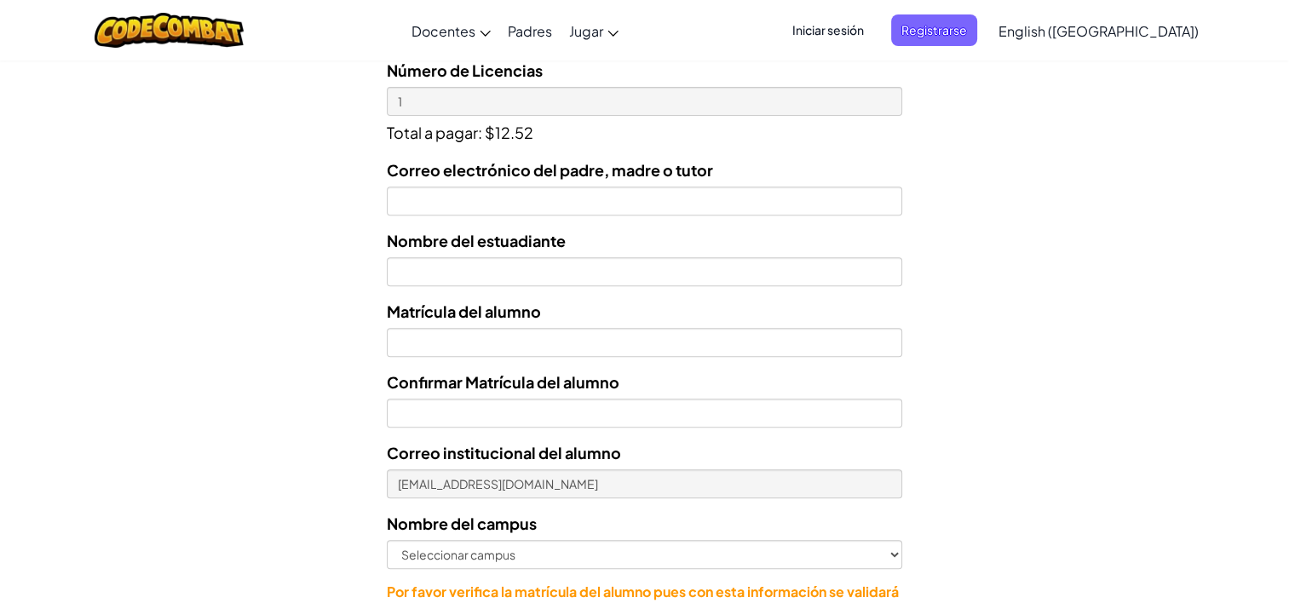
scroll to position [682, 0]
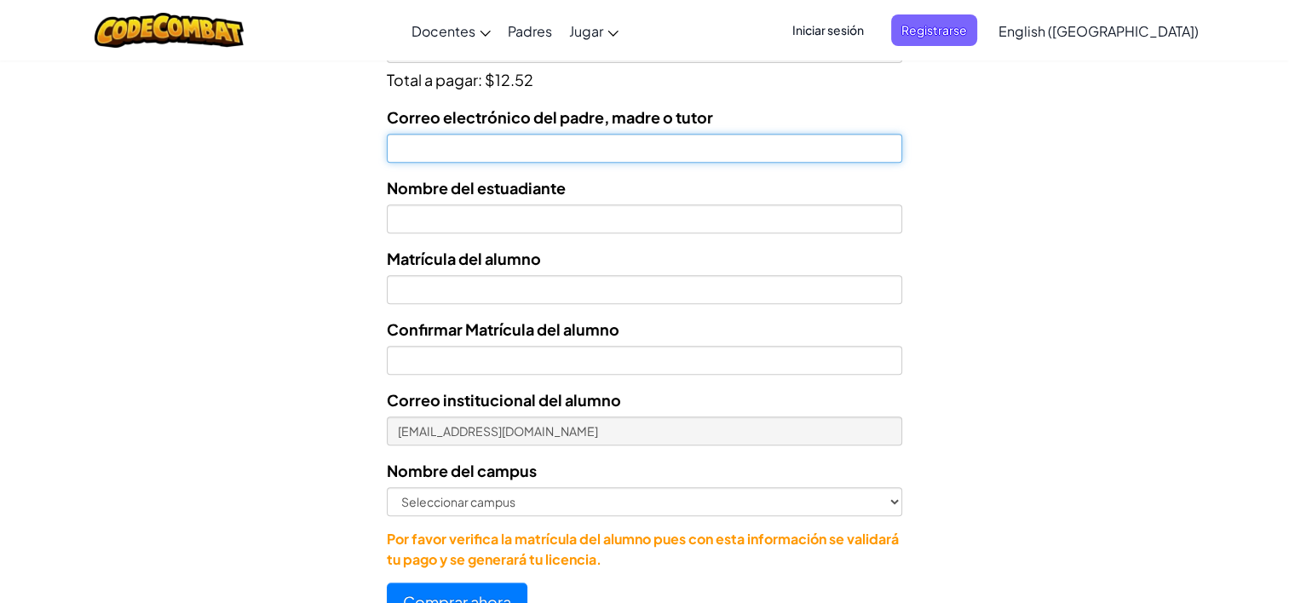
click at [571, 152] on input "Correo electrónico del padre, madre o tutor" at bounding box center [644, 148] width 515 height 29
type input "[EMAIL_ADDRESS][DOMAIN_NAME]"
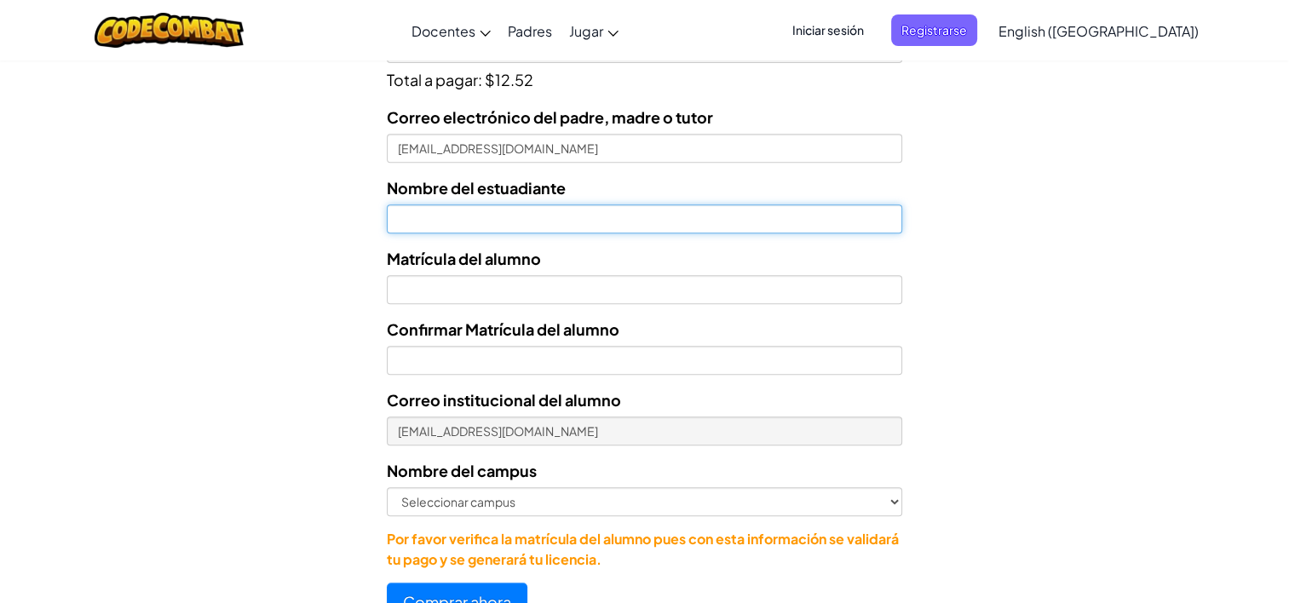
click at [444, 222] on input "text" at bounding box center [644, 218] width 515 height 29
type input "Rut Vidriales Osono"
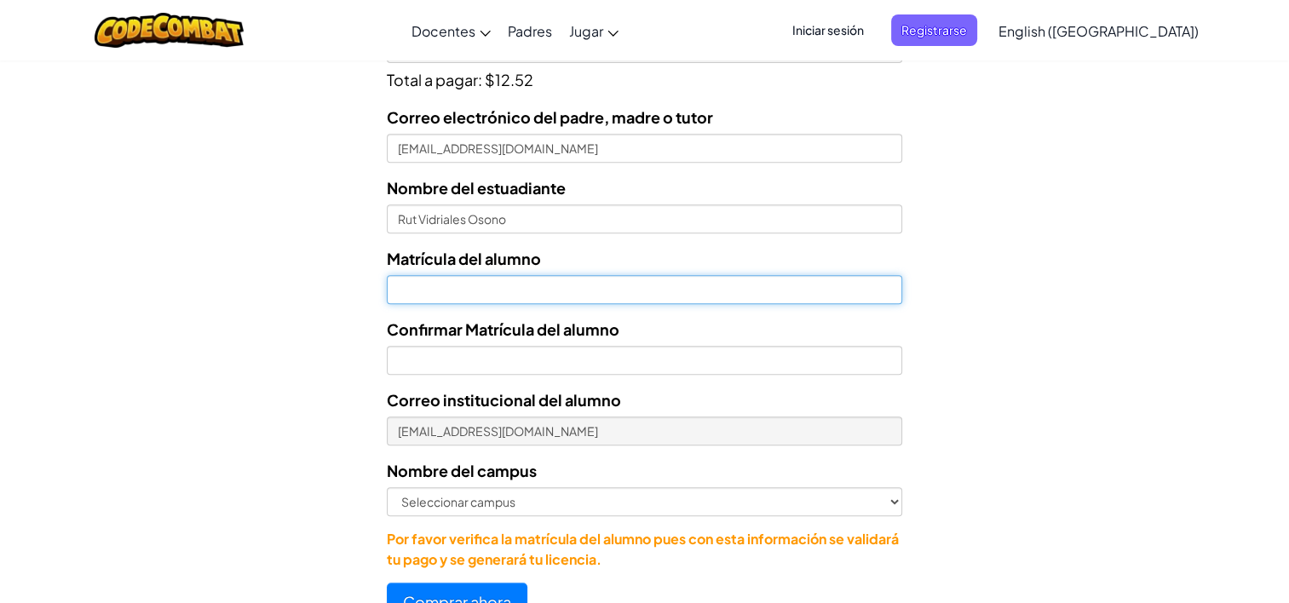
click at [417, 275] on input "Nombre del estuadiante" at bounding box center [644, 289] width 515 height 29
type input "AL07130123"
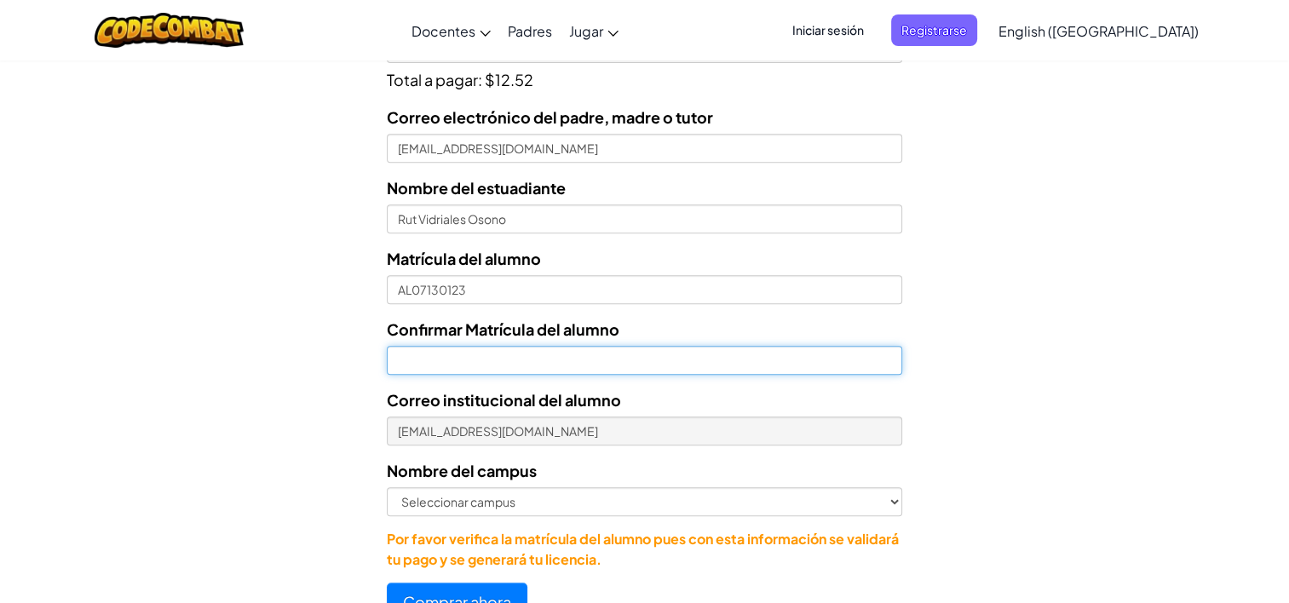
click at [411, 366] on input "Confirmar Matrícula del alumno" at bounding box center [644, 360] width 515 height 29
type input "AL07130123"
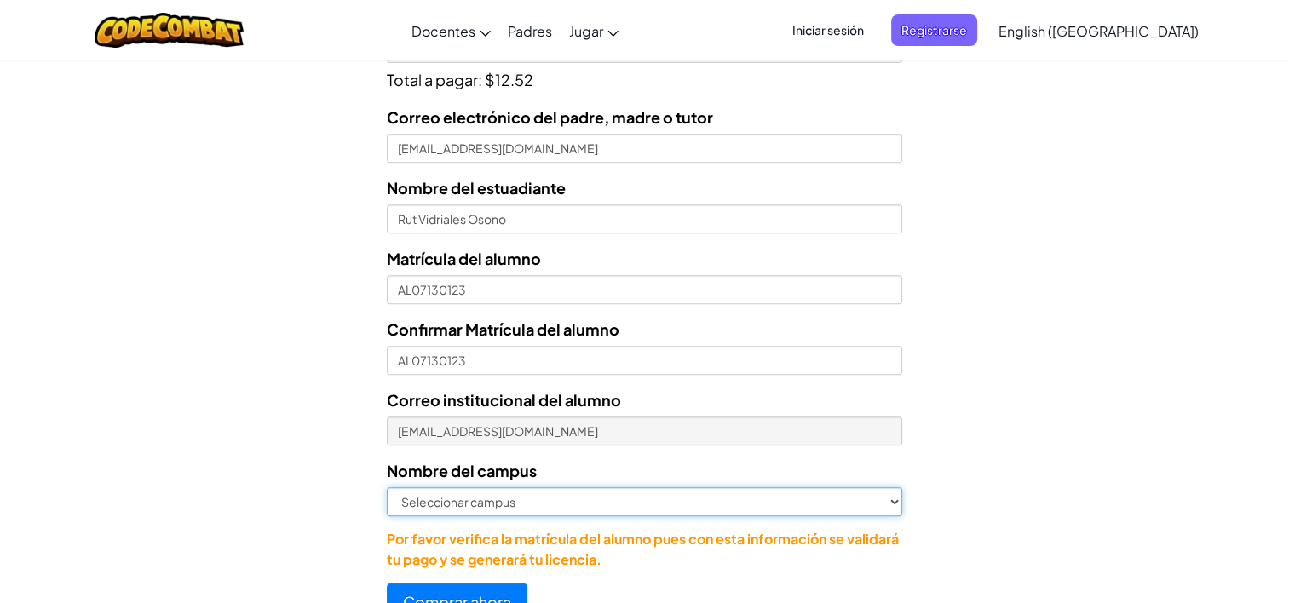
click at [895, 497] on select "Seleccionar campus [GEOGRAPHIC_DATA] Central [GEOGRAPHIC_DATA] [GEOGRAPHIC_DATA…" at bounding box center [644, 501] width 515 height 29
select select "Culiacán"
click at [387, 487] on select "Seleccionar campus [GEOGRAPHIC_DATA] Central [GEOGRAPHIC_DATA] [GEOGRAPHIC_DATA…" at bounding box center [644, 501] width 515 height 29
click at [892, 503] on select "Seleccionar campus [GEOGRAPHIC_DATA] Central [GEOGRAPHIC_DATA] [GEOGRAPHIC_DATA…" at bounding box center [644, 501] width 515 height 29
click at [387, 487] on select "Seleccionar campus [GEOGRAPHIC_DATA] Central [GEOGRAPHIC_DATA] [GEOGRAPHIC_DATA…" at bounding box center [644, 501] width 515 height 29
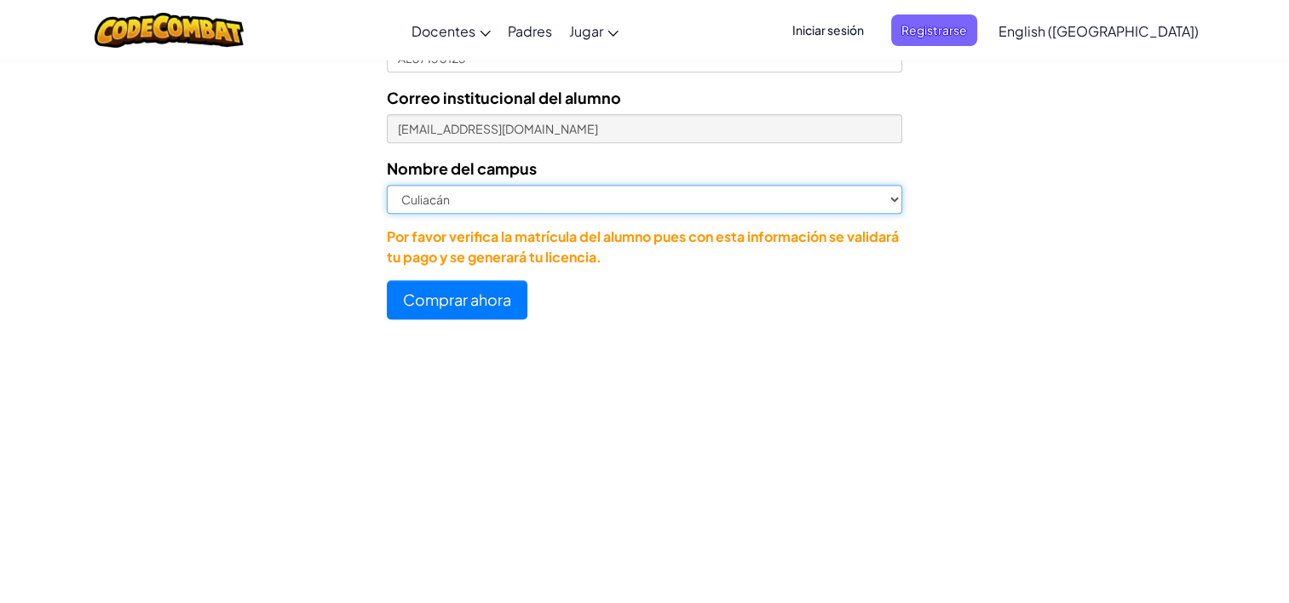
scroll to position [1022, 0]
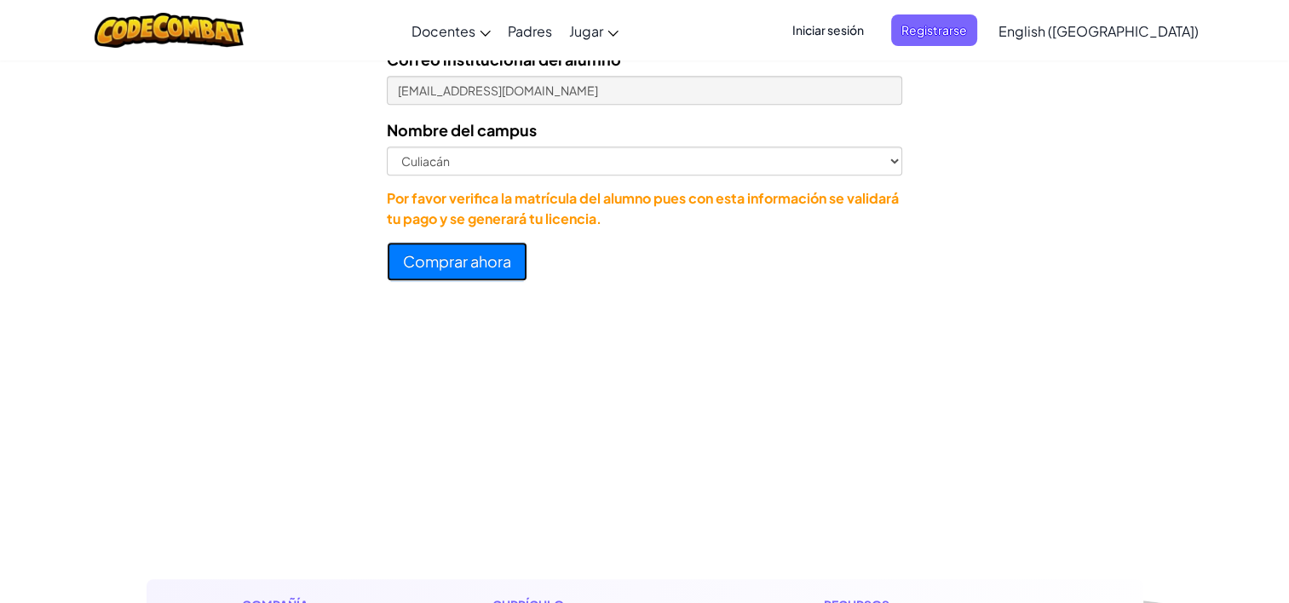
click at [484, 259] on button "Comprar ahora" at bounding box center [457, 261] width 141 height 39
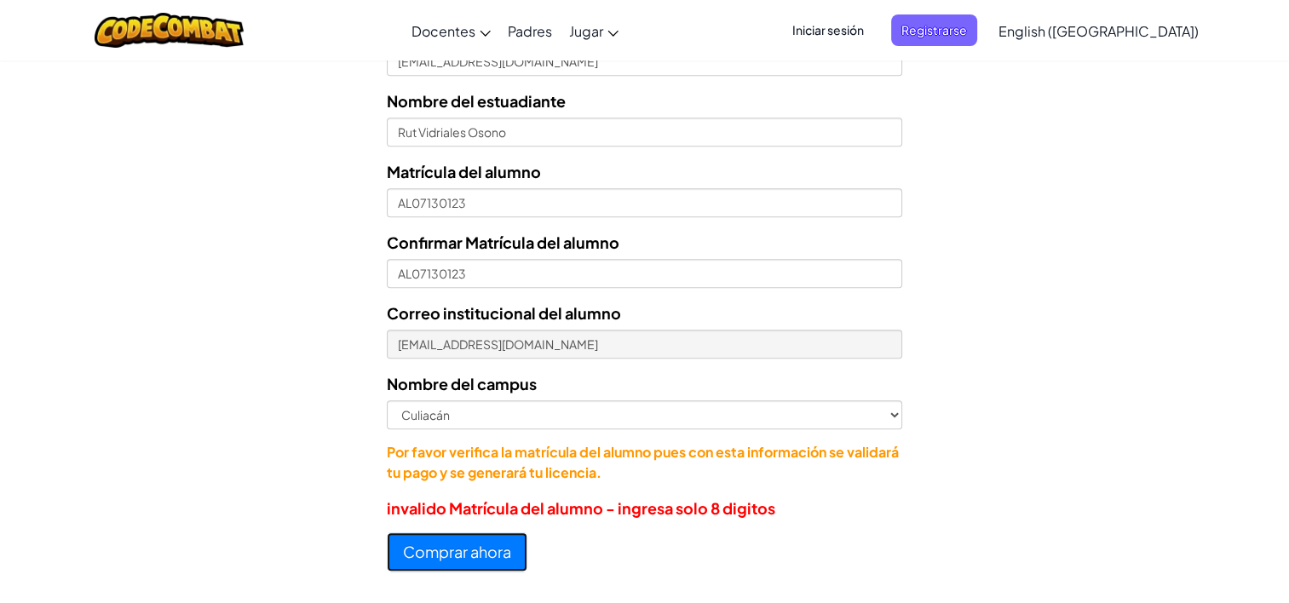
scroll to position [738, 0]
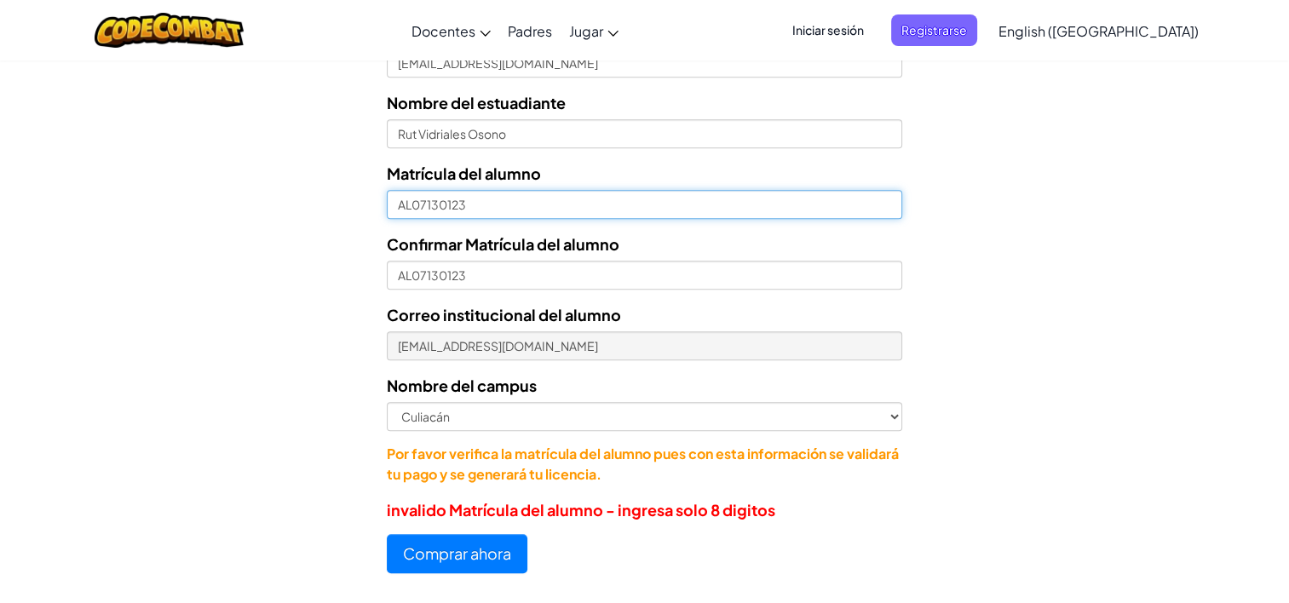
click at [409, 205] on input "AL07130123" at bounding box center [644, 204] width 515 height 29
type input "07130123"
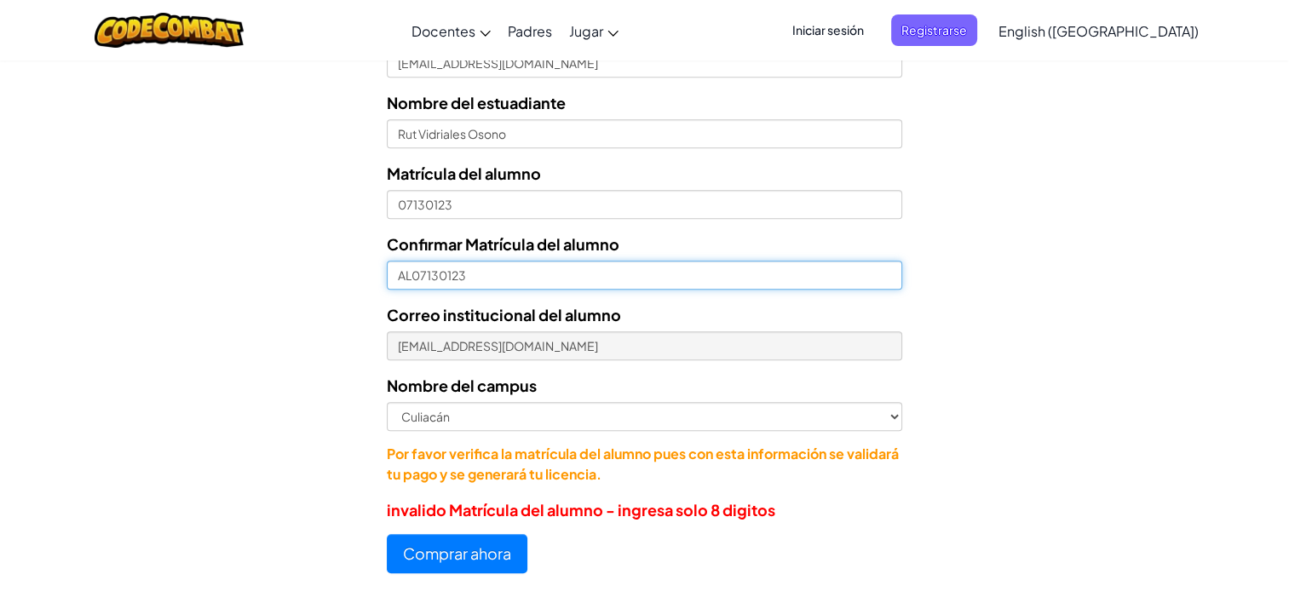
click at [412, 274] on input "AL07130123" at bounding box center [644, 275] width 515 height 29
type input "07130123"
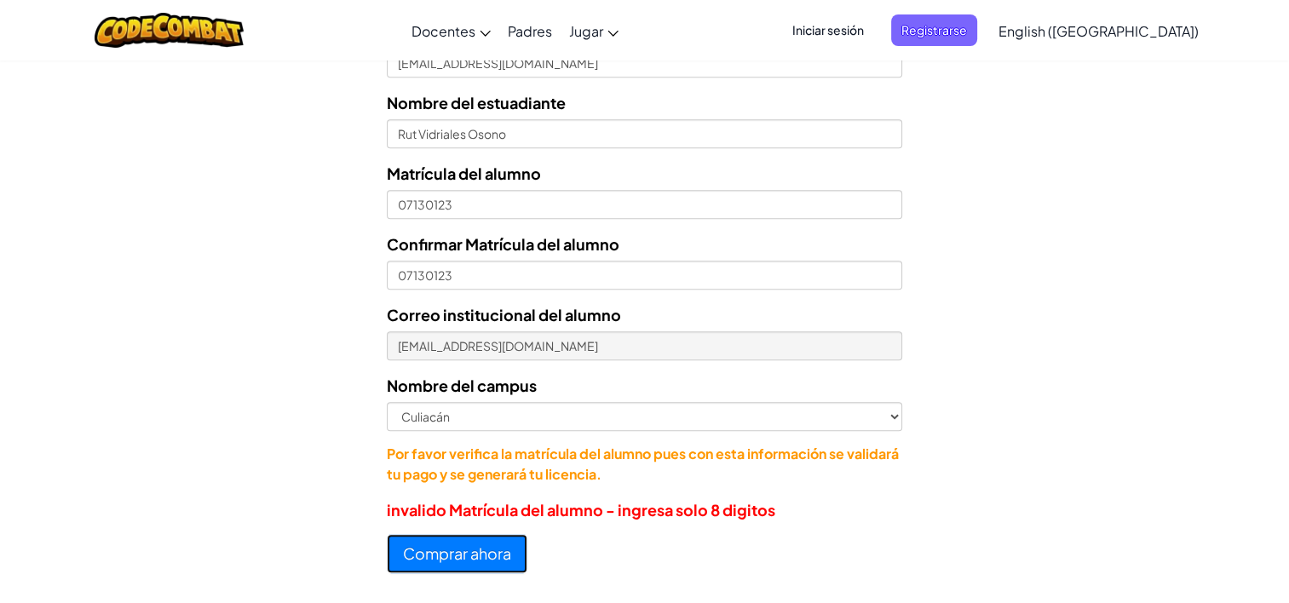
click at [439, 550] on button "Comprar ahora" at bounding box center [457, 553] width 141 height 39
